Goal: Information Seeking & Learning: Learn about a topic

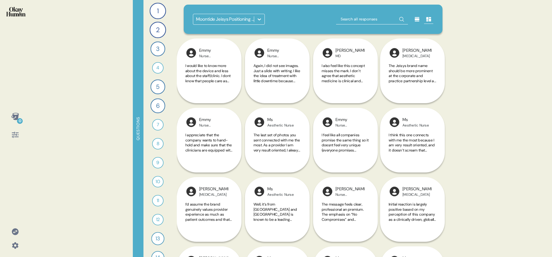
click at [415, 21] on icon at bounding box center [417, 19] width 5 height 4
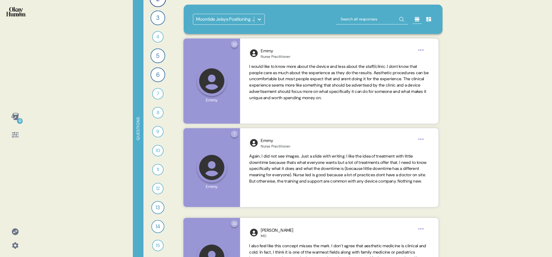
scroll to position [32, 0]
click at [155, 149] on div "10" at bounding box center [158, 150] width 12 height 12
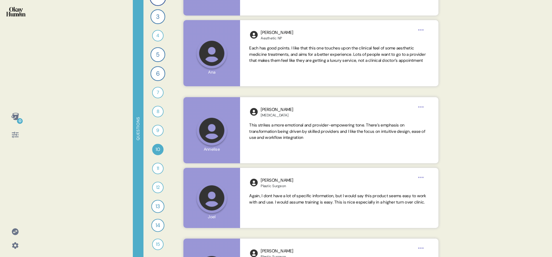
scroll to position [245, 0]
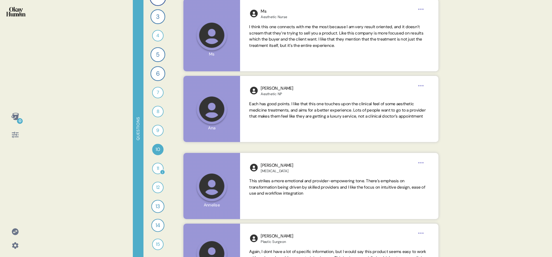
click at [157, 164] on div "11" at bounding box center [158, 169] width 12 height 12
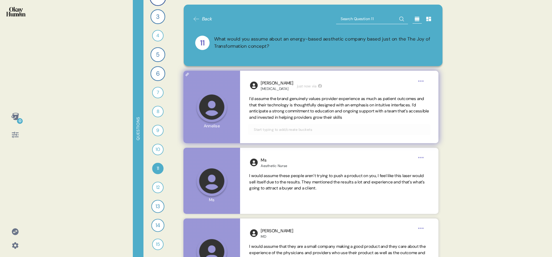
click at [297, 102] on span "I’d assume the brand genuinely values provider experience as much as patient ou…" at bounding box center [339, 108] width 180 height 24
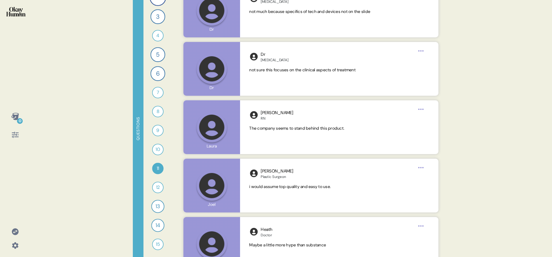
scroll to position [1404, 0]
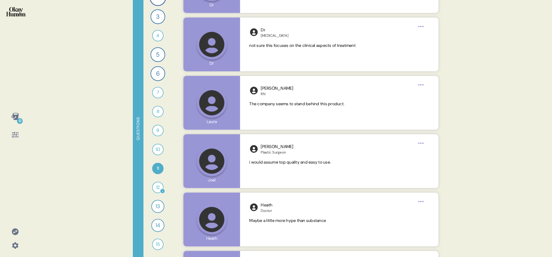
click at [155, 185] on div "12" at bounding box center [158, 188] width 12 height 12
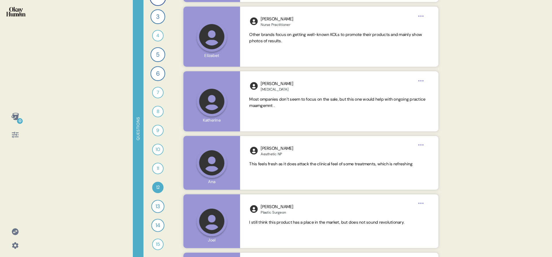
scroll to position [414, 0]
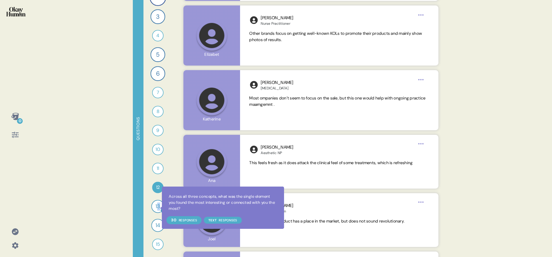
click at [158, 208] on div "13" at bounding box center [157, 206] width 13 height 13
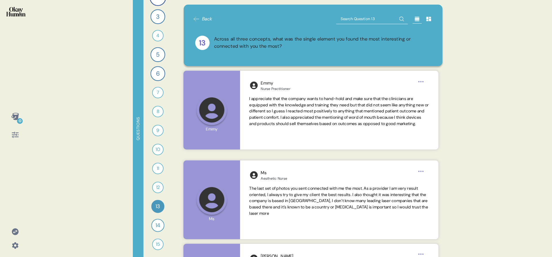
click at [38, 162] on div "0 Questions 1 Can you tell me your most recommended energy-based aesthetics tre…" at bounding box center [276, 128] width 552 height 257
click at [17, 135] on icon at bounding box center [15, 135] width 8 height 8
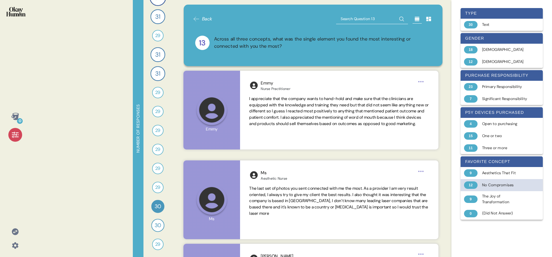
click at [510, 188] on div "No Compromises" at bounding box center [505, 185] width 46 height 6
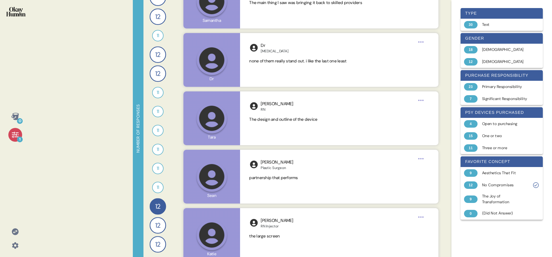
scroll to position [571, 0]
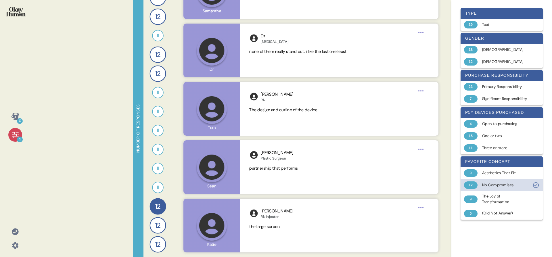
click at [496, 188] on div "No Compromises" at bounding box center [505, 185] width 46 height 6
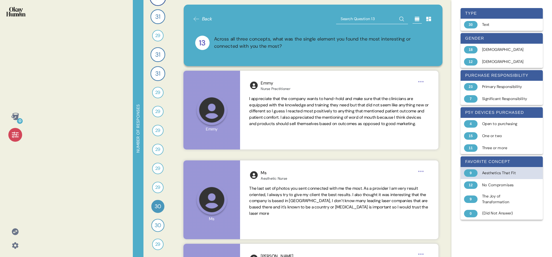
click at [495, 174] on div "9 Aesthetics That Fit" at bounding box center [502, 173] width 82 height 12
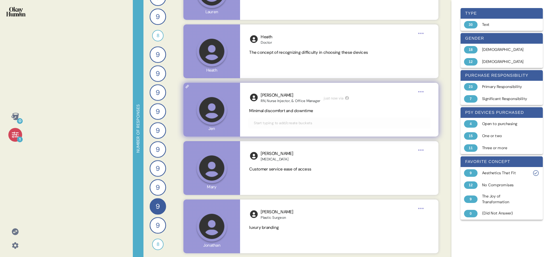
scroll to position [389, 0]
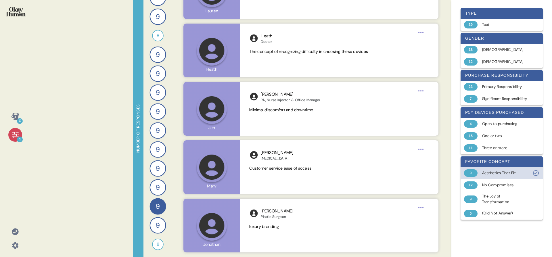
click at [531, 179] on div "9 Aesthetics That Fit" at bounding box center [502, 173] width 82 height 12
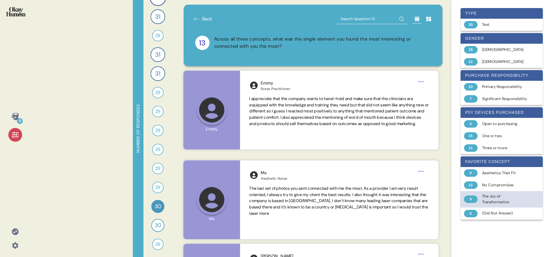
click at [497, 204] on div "The Joy of Transformation" at bounding box center [505, 200] width 46 height 12
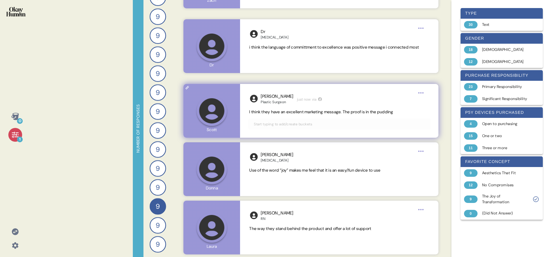
scroll to position [414, 0]
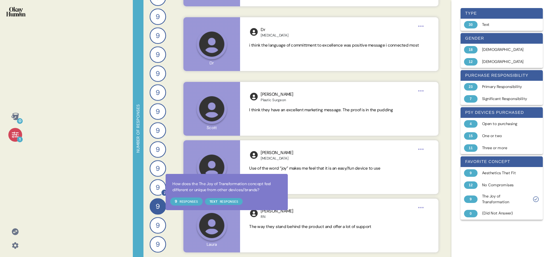
click at [162, 192] on icon at bounding box center [165, 193] width 6 height 6
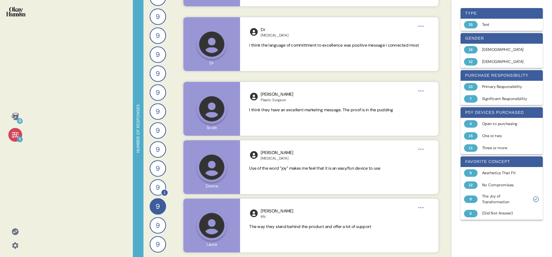
click at [156, 188] on span "9" at bounding box center [158, 187] width 4 height 10
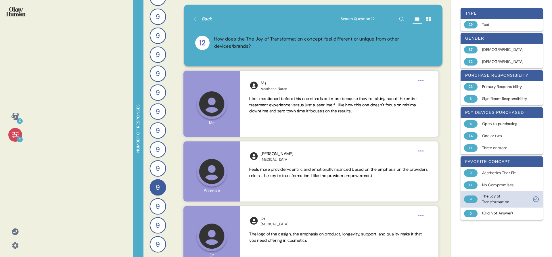
click at [528, 204] on div "9 The Joy of Transformation" at bounding box center [502, 199] width 82 height 16
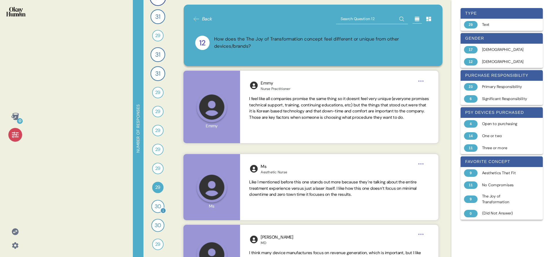
click at [155, 208] on span "30" at bounding box center [158, 206] width 7 height 8
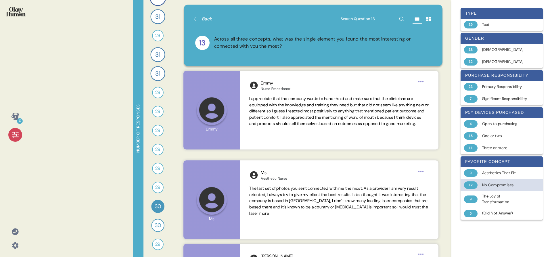
click at [480, 189] on div "12 No Compromises" at bounding box center [502, 185] width 82 height 12
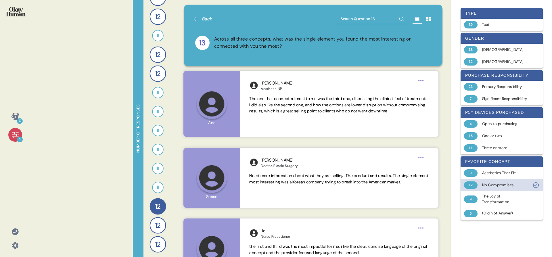
click at [480, 189] on div "12 No Compromises" at bounding box center [502, 185] width 82 height 12
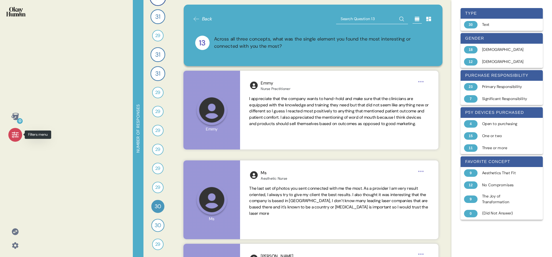
click at [15, 139] on div at bounding box center [15, 135] width 14 height 14
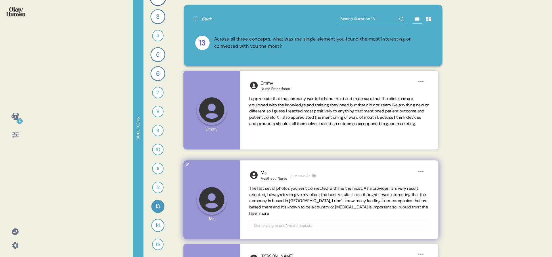
click at [338, 175] on div "Ms Aesthetic Nurse just now via" at bounding box center [339, 175] width 180 height 11
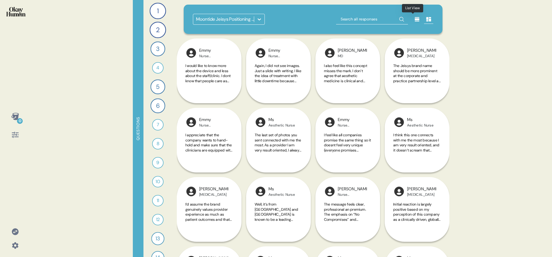
click at [414, 20] on icon at bounding box center [417, 19] width 6 height 6
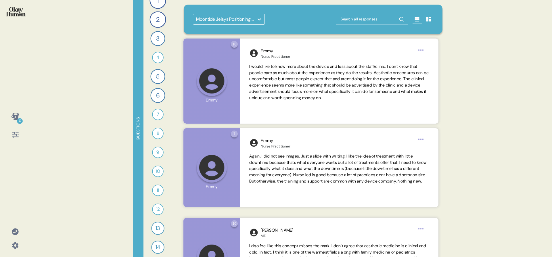
scroll to position [32, 0]
click at [157, 207] on div "13" at bounding box center [157, 206] width 13 height 13
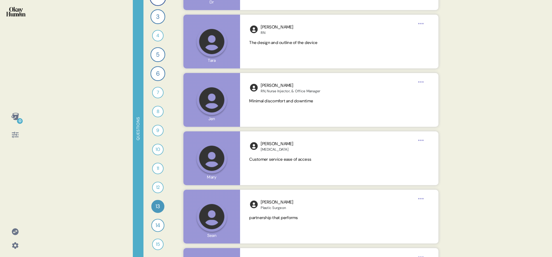
scroll to position [1639, 0]
click at [23, 130] on div "0" at bounding box center [15, 126] width 21 height 32
click at [15, 134] on icon at bounding box center [15, 135] width 8 height 8
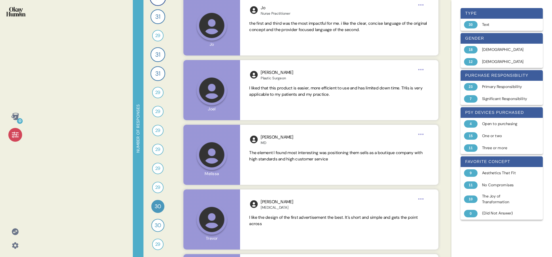
scroll to position [584, 0]
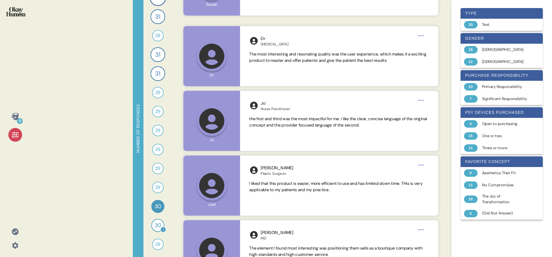
click at [157, 228] on span "30" at bounding box center [158, 225] width 7 height 8
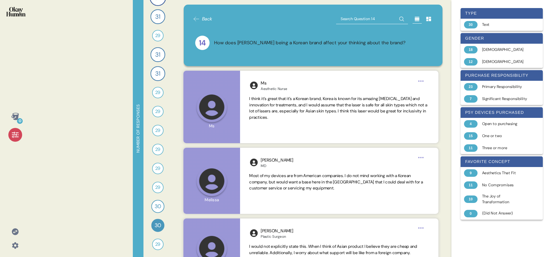
click at [56, 137] on div "0 Number of responses 32 Can you tell me your most recommended energy-based aes…" at bounding box center [276, 128] width 552 height 257
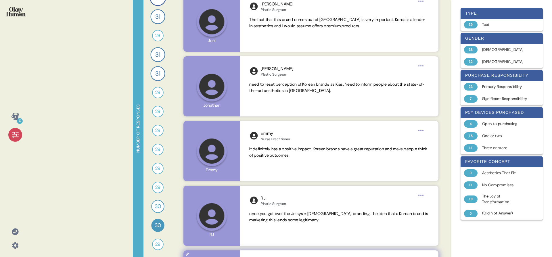
scroll to position [347, 0]
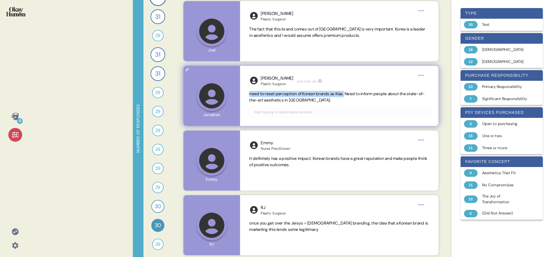
drag, startPoint x: 249, startPoint y: 92, endPoint x: 350, endPoint y: 92, distance: 101.5
click at [350, 92] on div "[PERSON_NAME] Plastic Surgeon just now via need to reset perception of Korean b…" at bounding box center [339, 96] width 198 height 60
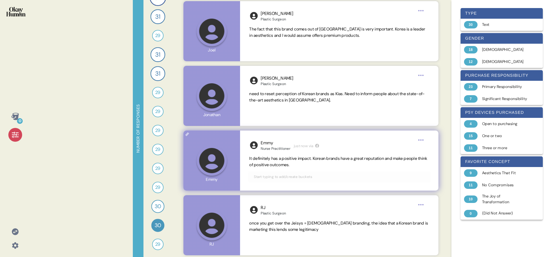
click at [330, 155] on div "Emmy Nurse Practitioner just now via It definitely has a positive impact. Korea…" at bounding box center [339, 161] width 198 height 60
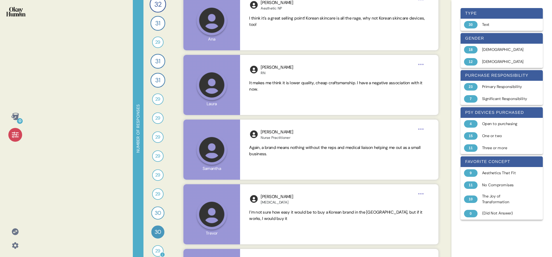
scroll to position [2, 0]
click at [158, 244] on div "32 Can you tell me your most recommended energy-based aesthetics treatment for …" at bounding box center [157, 128] width 29 height 257
click at [156, 246] on span "29" at bounding box center [157, 244] width 5 height 7
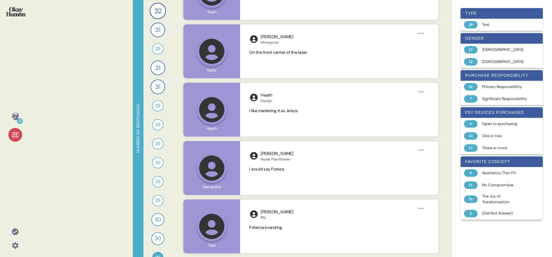
scroll to position [1663, 0]
